Goal: Feedback & Contribution: Submit feedback/report problem

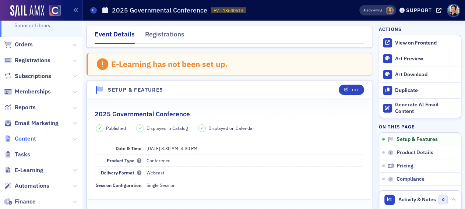
scroll to position [147, 0]
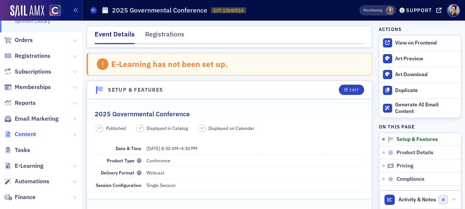
click at [30, 133] on span "Content" at bounding box center [25, 134] width 21 height 8
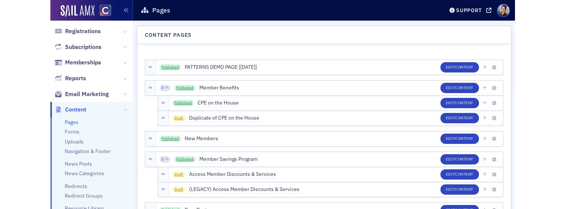
scroll to position [64, 0]
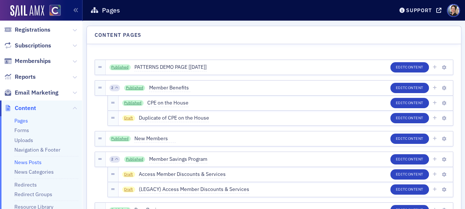
click at [34, 163] on link "News Posts" at bounding box center [27, 162] width 27 height 7
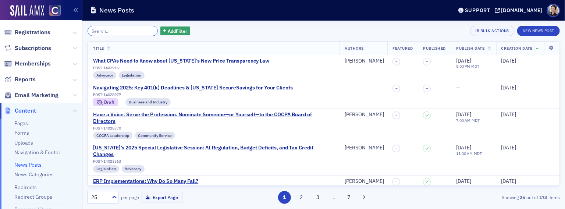
scroll to position [64, 0]
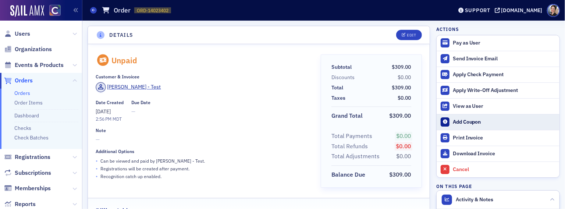
click at [472, 122] on div "Add Coupon" at bounding box center [504, 122] width 103 height 7
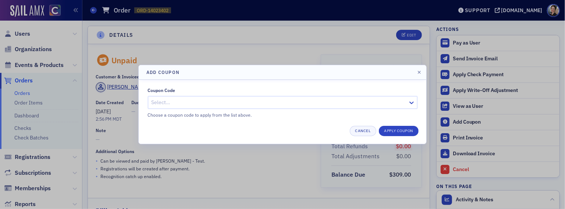
click at [256, 102] on div at bounding box center [279, 102] width 256 height 9
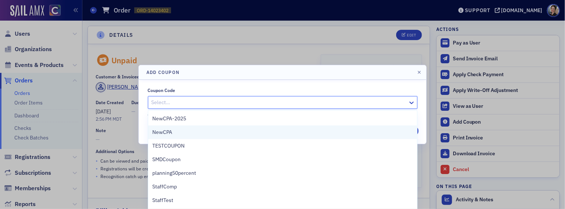
click at [180, 129] on div "NewCPA" at bounding box center [283, 132] width 260 height 8
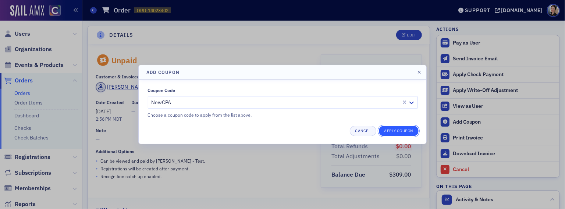
click at [398, 131] on button "Apply Coupon" at bounding box center [399, 131] width 40 height 10
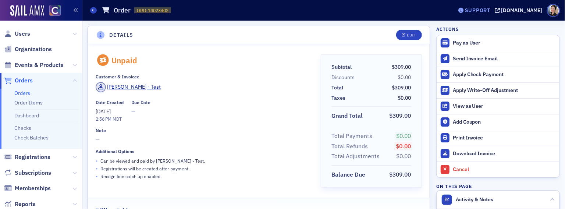
click at [490, 11] on div "Support" at bounding box center [477, 10] width 25 height 7
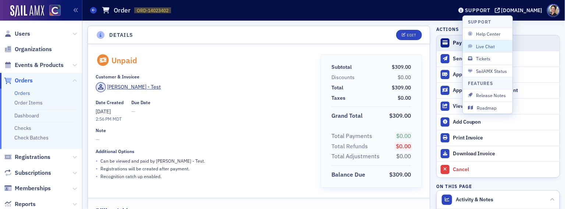
click at [489, 45] on span "Live Chat" at bounding box center [487, 46] width 39 height 7
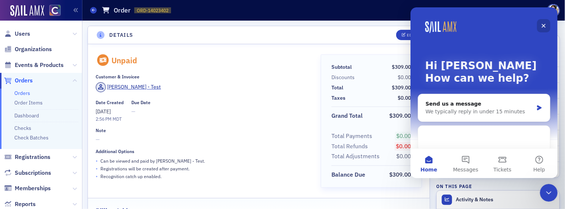
click at [545, 24] on icon "Close" at bounding box center [543, 26] width 6 height 6
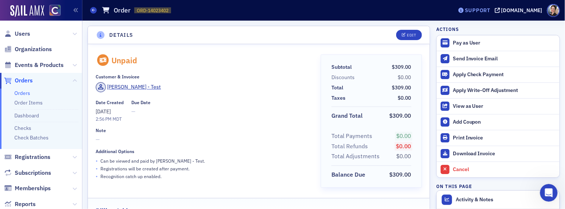
click at [490, 11] on div "Support" at bounding box center [477, 10] width 25 height 7
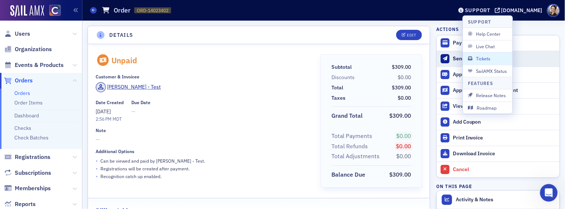
click at [490, 60] on span "Tickets" at bounding box center [487, 58] width 39 height 7
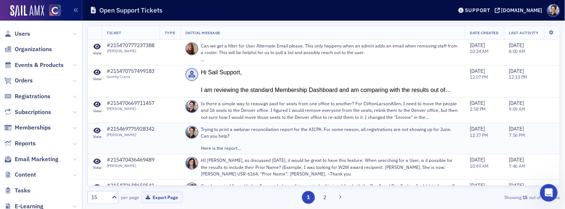
scroll to position [1, 0]
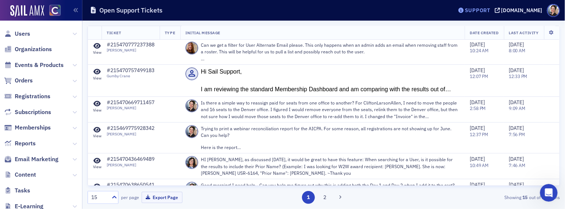
click at [490, 8] on div "Support" at bounding box center [477, 10] width 25 height 7
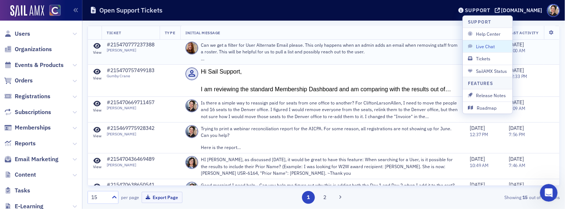
click at [488, 46] on span "Live Chat" at bounding box center [487, 46] width 39 height 7
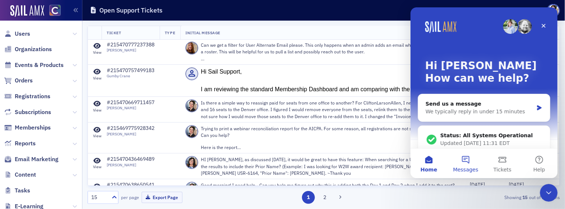
click at [466, 160] on button "Messages" at bounding box center [465, 163] width 37 height 29
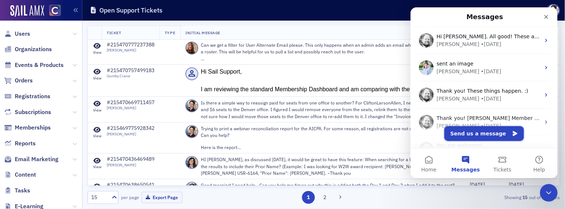
click at [473, 134] on button "Send us a message" at bounding box center [483, 133] width 79 height 15
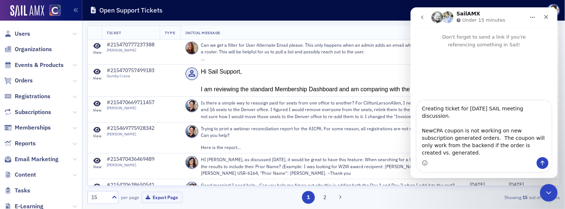
drag, startPoint x: 504, startPoint y: 153, endPoint x: 513, endPoint y: 152, distance: 9.3
click at [504, 153] on textarea "Creating ticket for 9/18/25 SAIL meeting discussion. NewCPA coupon is not worki…" at bounding box center [483, 128] width 135 height 57
click at [542, 152] on textarea "Creating ticket for 9/18/25 SAIL meeting discussion. NewCPA coupon is not worki…" at bounding box center [483, 128] width 135 height 57
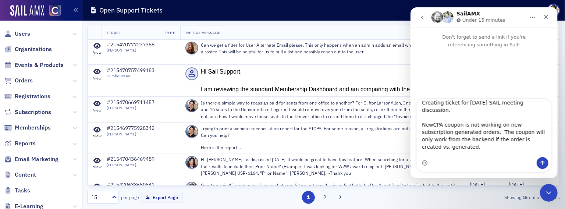
click at [462, 125] on textarea "Creating ticket for 9/18/25 SAIL meeting discussion. NewCPA coupon is not worki…" at bounding box center [483, 128] width 135 height 58
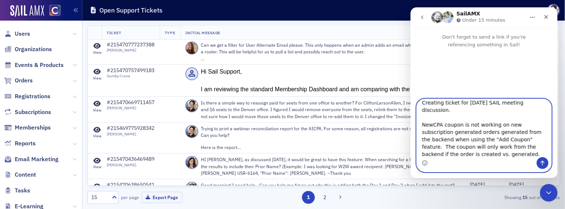
click at [513, 132] on textarea "Creating ticket for 9/18/25 SAIL meeting discussion. NewCPA coupon is not worki…" at bounding box center [483, 128] width 135 height 58
click at [543, 131] on textarea "Creating ticket for 9/18/25 SAIL meeting discussion. NewCPA coupon is not worki…" at bounding box center [483, 128] width 135 height 58
click at [483, 146] on textarea "Creating ticket for 9/18/25 SAIL meeting discussion. NewCPA coupon is not worki…" at bounding box center [483, 128] width 135 height 58
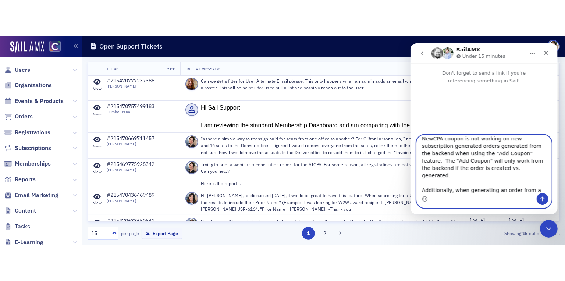
scroll to position [50, 0]
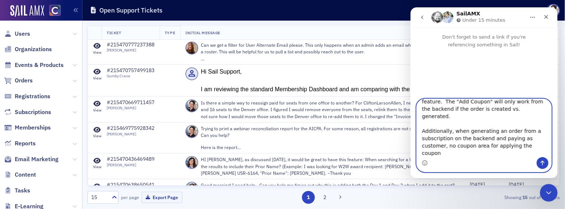
drag, startPoint x: 422, startPoint y: 156, endPoint x: 469, endPoint y: 153, distance: 46.8
click at [469, 153] on textarea "Creating ticket for 9/18/25 SAIL meeting discussion. NewCPA coupon is not worki…" at bounding box center [483, 128] width 135 height 58
click at [473, 121] on textarea "Creating ticket for 9/18/25 SAIL meeting discussion. NewCPA coupon is not worki…" at bounding box center [483, 128] width 135 height 58
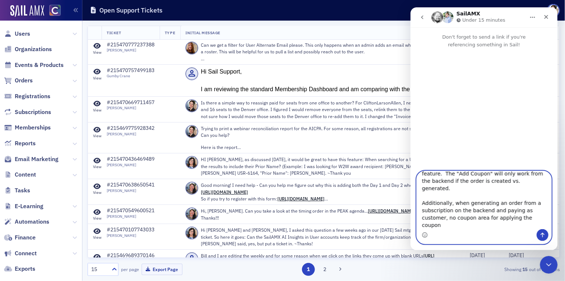
click at [501, 197] on textarea "Creating ticket for 9/18/25 SAIL meeting discussion. NewCPA coupon is not worki…" at bounding box center [483, 200] width 135 height 58
drag, startPoint x: 446, startPoint y: 203, endPoint x: 453, endPoint y: 203, distance: 7.0
click at [453, 203] on textarea "Creating ticket for 9/18/25 SAIL meeting discussion. NewCPA coupon is not worki…" at bounding box center [483, 200] width 135 height 58
drag, startPoint x: 478, startPoint y: 212, endPoint x: 542, endPoint y: 213, distance: 64.0
click at [542, 209] on textarea "Creating ticket for 9/18/25 SAIL meeting discussion. NewCPA coupon is not worki…" at bounding box center [483, 200] width 135 height 58
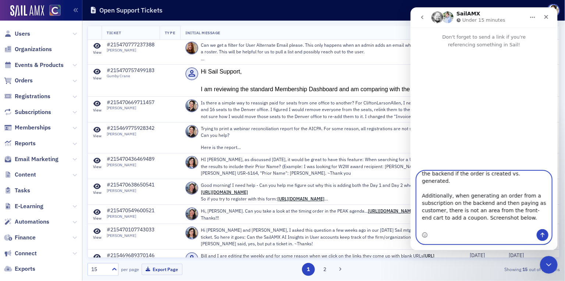
scroll to position [56, 0]
click at [479, 209] on textarea "Creating ticket for 9/18/25 SAIL meeting discussion. NewCPA coupon is not worki…" at bounding box center [483, 200] width 135 height 58
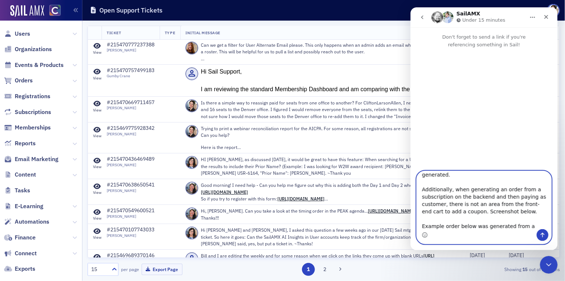
scroll to position [71, 0]
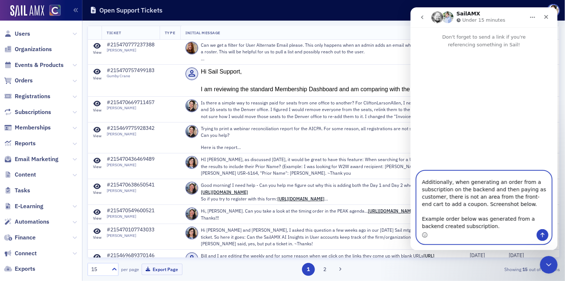
paste textarea "https://cocpa.org/staff/orders/orders/1f08f51c-fe9e-6362-a7c4-fe09ba12b585"
click at [484, 209] on textarea "Creating ticket for 9/18/25 SAIL meeting discussion. NewCPA coupon is not worki…" at bounding box center [483, 200] width 135 height 58
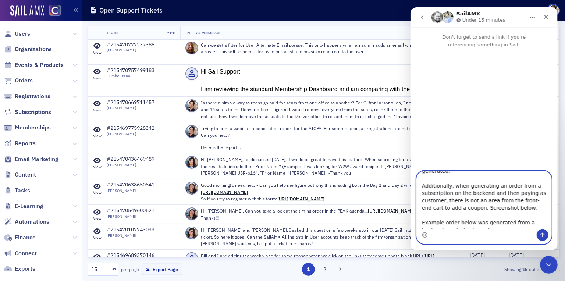
type textarea "Creating ticket for 9/18/25 SAIL meeting discussion. NewCPA coupon is not worki…"
click at [542, 209] on icon "Send a message…" at bounding box center [542, 235] width 6 height 6
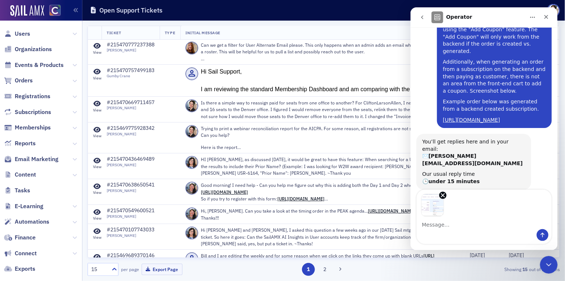
scroll to position [76, 0]
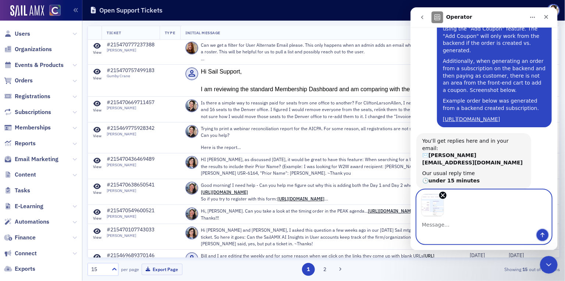
click at [543, 209] on icon "Send a message…" at bounding box center [542, 235] width 6 height 6
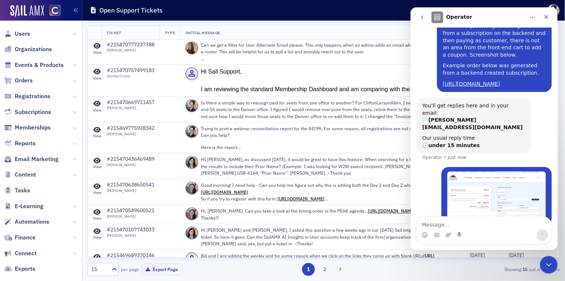
scroll to position [114, 0]
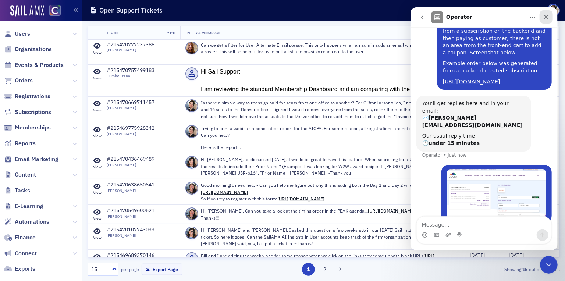
drag, startPoint x: 549, startPoint y: 17, endPoint x: 959, endPoint y: 24, distance: 410.6
click at [549, 17] on div "Close" at bounding box center [545, 16] width 13 height 13
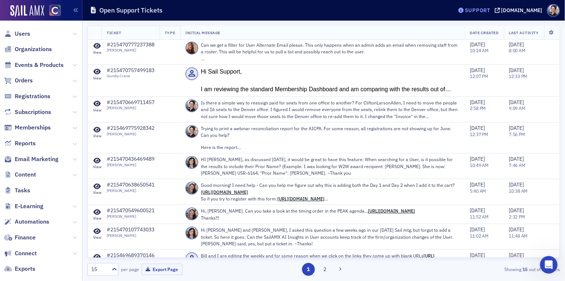
click at [490, 12] on div "Support" at bounding box center [477, 10] width 25 height 7
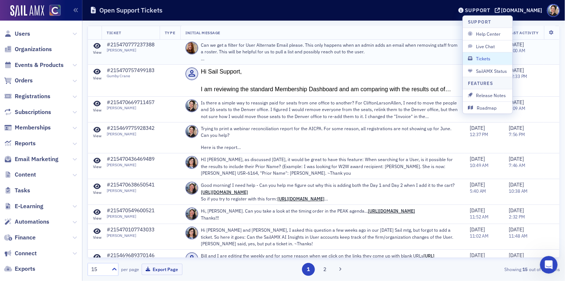
drag, startPoint x: 490, startPoint y: 58, endPoint x: 486, endPoint y: 60, distance: 4.4
click at [490, 58] on span "Tickets" at bounding box center [487, 58] width 39 height 7
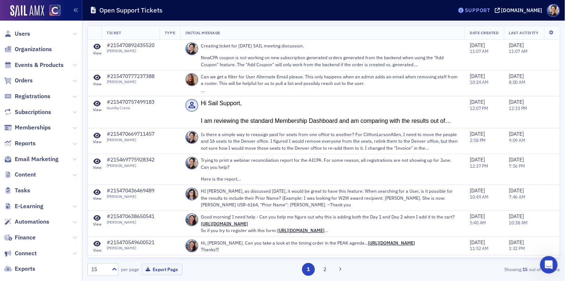
click at [490, 13] on div "Support" at bounding box center [477, 10] width 25 height 7
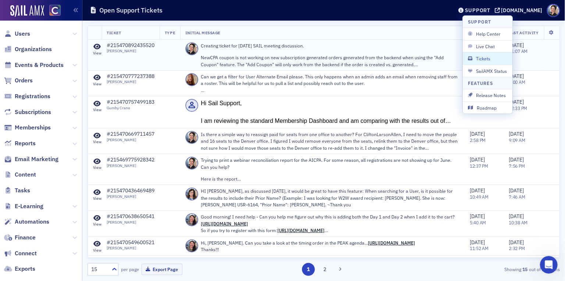
drag, startPoint x: 487, startPoint y: 59, endPoint x: 480, endPoint y: 62, distance: 7.7
click at [487, 59] on span "Tickets" at bounding box center [487, 58] width 39 height 7
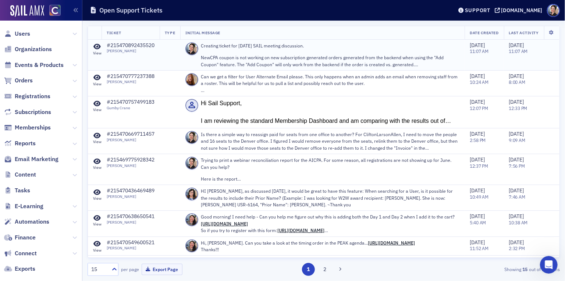
drag, startPoint x: 104, startPoint y: 45, endPoint x: 151, endPoint y: 46, distance: 46.7
click at [157, 48] on td "#215470892435520 Pamela Galey-Coleman" at bounding box center [131, 55] width 58 height 31
click at [154, 53] on td "#215470892435520 Pamela Galey-Coleman" at bounding box center [131, 55] width 58 height 31
drag, startPoint x: 106, startPoint y: 45, endPoint x: 149, endPoint y: 45, distance: 43.0
click at [157, 46] on td "#215470892435520 Pamela Galey-Coleman" at bounding box center [131, 55] width 58 height 31
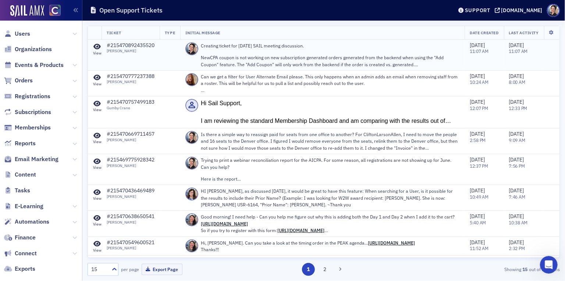
click at [154, 51] on div "Pamela Galey-Coleman" at bounding box center [131, 51] width 48 height 5
drag, startPoint x: 108, startPoint y: 45, endPoint x: 156, endPoint y: 45, distance: 48.6
click at [155, 45] on div "#215470892435520" at bounding box center [131, 45] width 48 height 7
copy div "#215470892435520"
click at [96, 47] on icon at bounding box center [97, 46] width 7 height 7
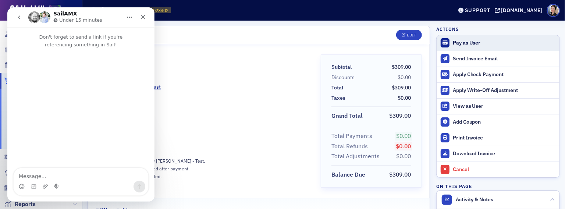
click at [476, 42] on div "Pay as User" at bounding box center [504, 43] width 103 height 7
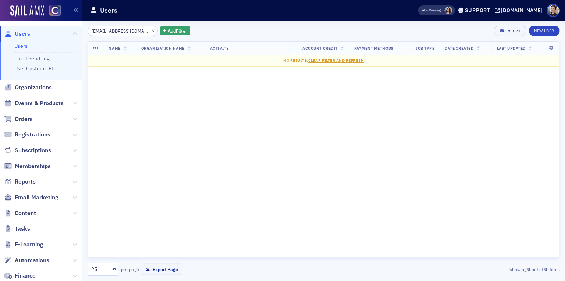
type input "service@cpethink.com"
click at [47, 89] on span "Organizations" at bounding box center [33, 88] width 37 height 8
click at [47, 88] on ul "Users Users Email Send Log User Custom CPE Organizations Events & Products Orde…" at bounding box center [41, 186] width 82 height 321
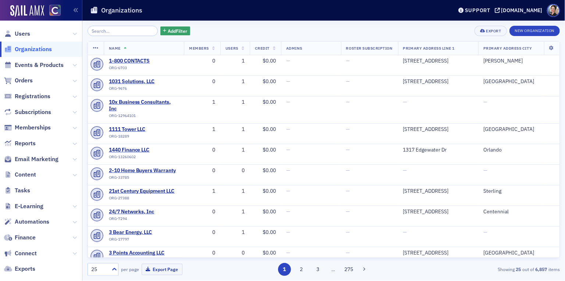
click at [112, 32] on input "search" at bounding box center [123, 31] width 70 height 10
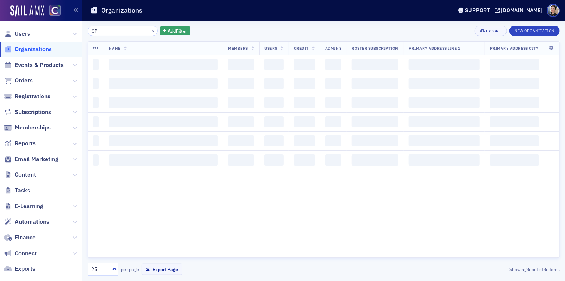
type input "C"
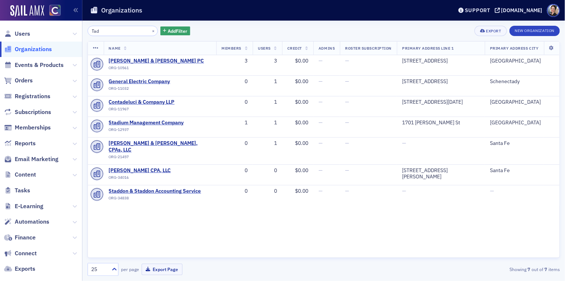
type input "Tad"
